Goal: Transaction & Acquisition: Purchase product/service

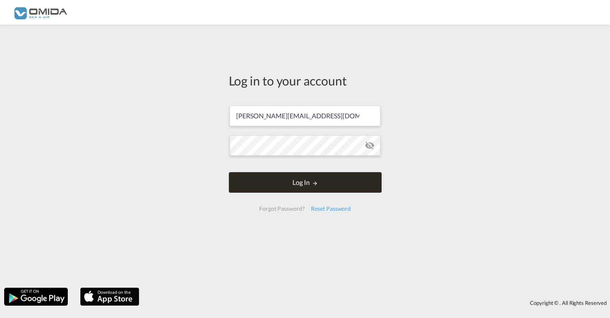
click at [281, 182] on form "[PERSON_NAME][EMAIL_ADDRESS][DOMAIN_NAME] Log In Forgot Password? Reset Password" at bounding box center [305, 158] width 153 height 122
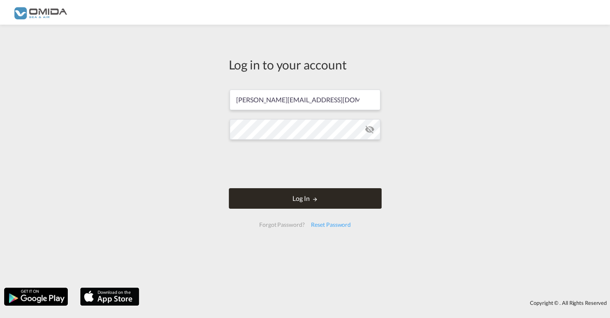
click at [293, 204] on button "Log In" at bounding box center [305, 198] width 153 height 21
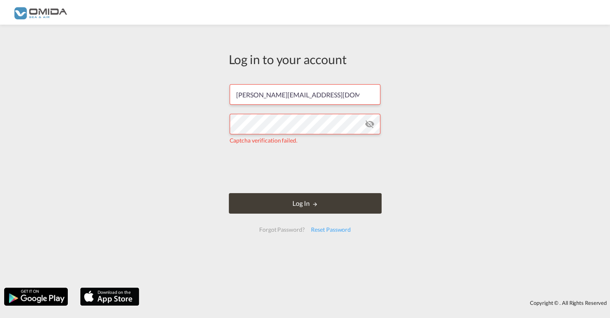
click at [372, 126] on md-icon "icon-eye-off" at bounding box center [370, 124] width 10 height 10
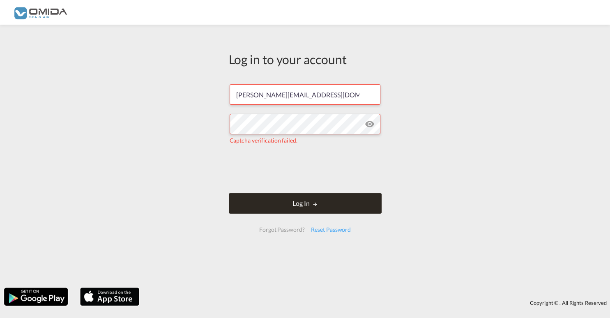
click at [319, 202] on button "Log In" at bounding box center [305, 203] width 153 height 21
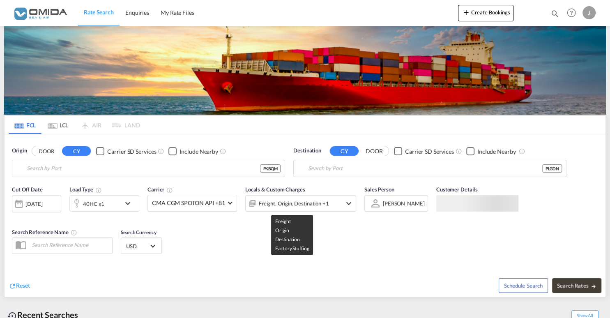
type input "[PERSON_NAME]/[GEOGRAPHIC_DATA], PKBQM"
type input "Gdansk, PLGDN"
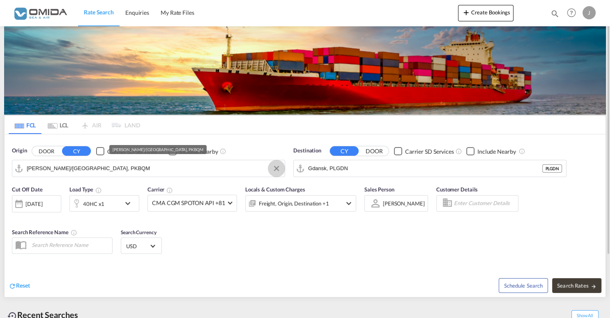
click at [276, 170] on button "Clear Input" at bounding box center [276, 168] width 12 height 12
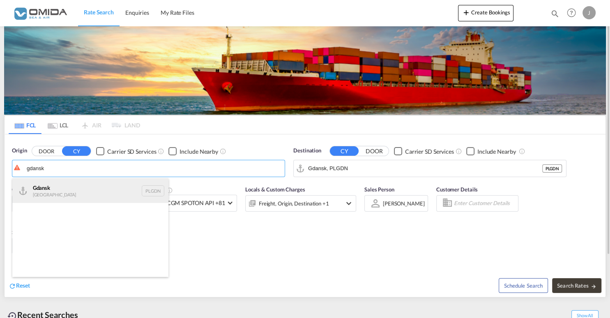
click at [106, 195] on div "Gdansk [GEOGRAPHIC_DATA] PLGDN" at bounding box center [90, 190] width 156 height 25
type input "Gdansk, PLGDN"
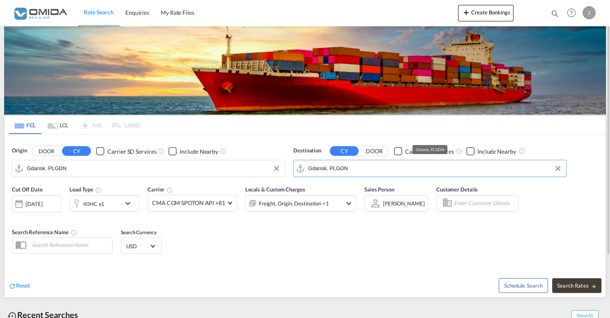
click at [389, 162] on md-autocomplete "Gdansk, PLGDN" at bounding box center [435, 168] width 254 height 14
click at [381, 170] on input "Gdansk, PLGDN" at bounding box center [435, 168] width 254 height 12
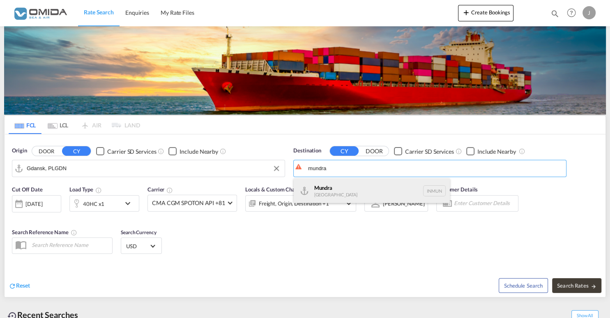
click at [357, 191] on div "Mundra [GEOGRAPHIC_DATA] INMUN" at bounding box center [371, 190] width 156 height 25
type input "Mundra, INMUN"
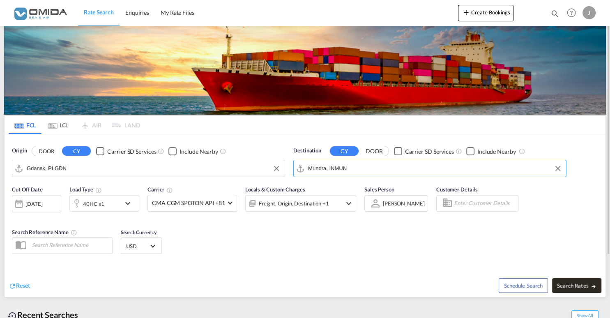
click at [569, 284] on span "Search Rates" at bounding box center [576, 285] width 39 height 7
type input "PLGDN to INMUN / [DATE]"
